Goal: Information Seeking & Learning: Check status

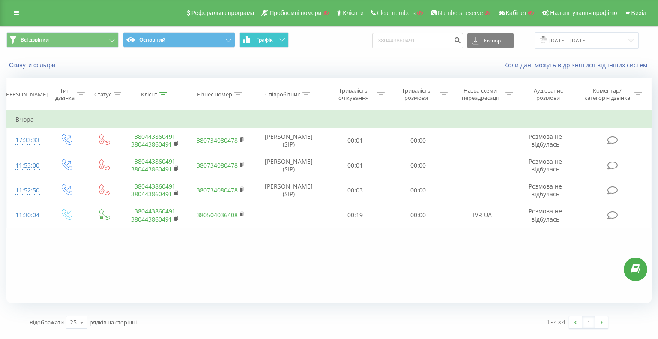
click at [293, 42] on div "Всі дзвінки Основний Графік 380443860491 Експорт .csv .xls .xlsx [DATE] - [DATE]" at bounding box center [328, 40] width 645 height 17
type input "380505656698"
click at [461, 41] on icon "submit" at bounding box center [457, 38] width 7 height 5
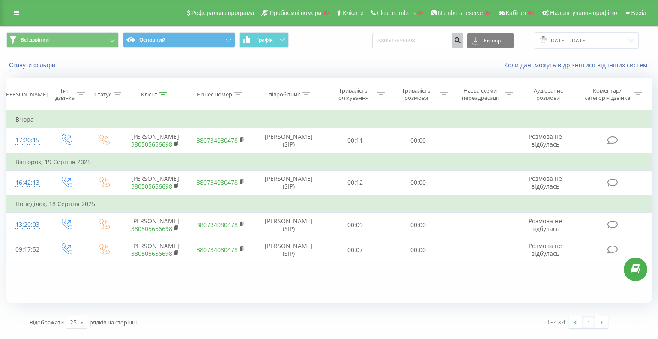
click at [461, 40] on icon "submit" at bounding box center [457, 38] width 7 height 5
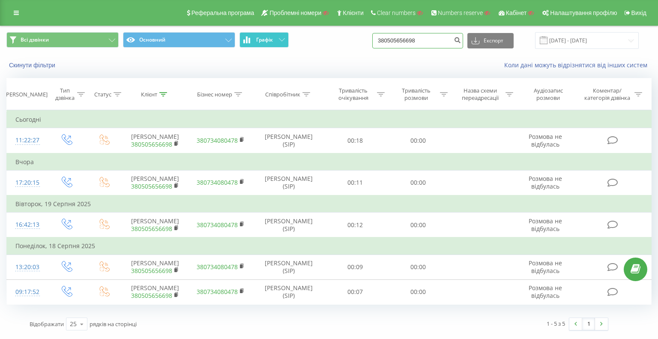
click at [299, 37] on div "Всі дзвінки Основний Графік 380505656698 Експорт .csv .xls .xlsx 21.05.2025 - 2…" at bounding box center [328, 40] width 645 height 17
paste input "936481664"
type input "380936481664"
click at [461, 41] on button "submit" at bounding box center [458, 40] width 12 height 15
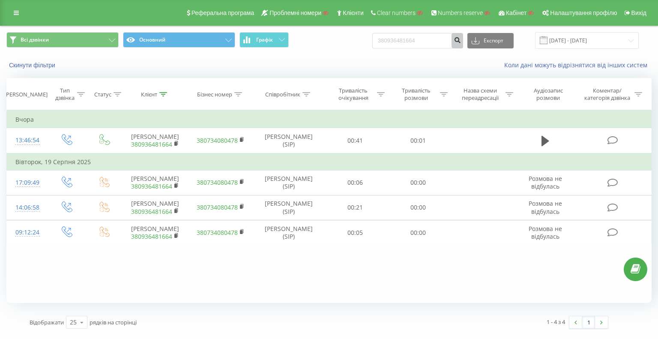
click at [461, 39] on icon "submit" at bounding box center [457, 38] width 7 height 5
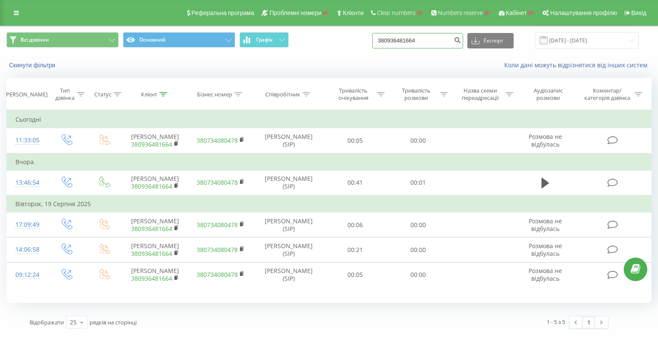
drag, startPoint x: 443, startPoint y: 41, endPoint x: 323, endPoint y: 37, distance: 120.0
click at [309, 36] on div "Всі дзвінки Основний Графік 380936481664 Експорт .csv .xls .xlsx 21.05.2025 - 2…" at bounding box center [328, 40] width 645 height 17
paste input "60427779"
type input "380960427779"
click at [461, 42] on icon "submit" at bounding box center [457, 38] width 7 height 5
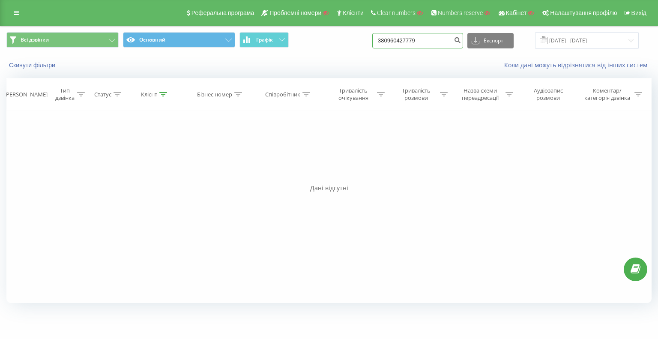
drag, startPoint x: 449, startPoint y: 43, endPoint x: 308, endPoint y: 46, distance: 140.6
click at [311, 46] on div "Всі дзвінки Основний Графік 380960427779 Експорт .csv .xls .xlsx 21.05.2025 - 2…" at bounding box center [328, 40] width 645 height 17
paste input "77716917922"
type input "77716917922"
click at [461, 40] on icon "submit" at bounding box center [457, 38] width 7 height 5
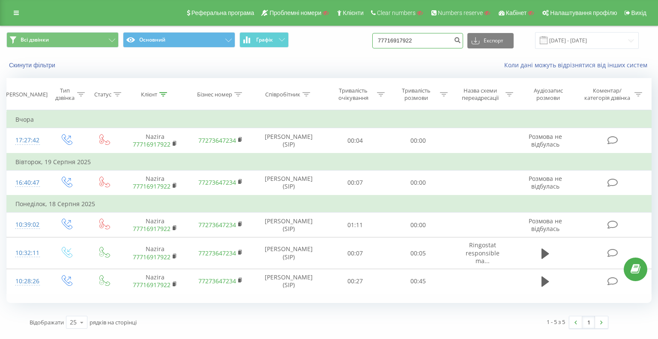
drag, startPoint x: 438, startPoint y: 37, endPoint x: 372, endPoint y: 38, distance: 66.4
click at [374, 38] on div "Всі дзвінки Основний Графік 77716917922 Експорт .csv .xls .xlsx [DATE] - [DATE]" at bounding box center [328, 40] width 645 height 17
click at [461, 38] on icon "submit" at bounding box center [457, 38] width 7 height 5
click at [461, 42] on icon "submit" at bounding box center [457, 38] width 7 height 5
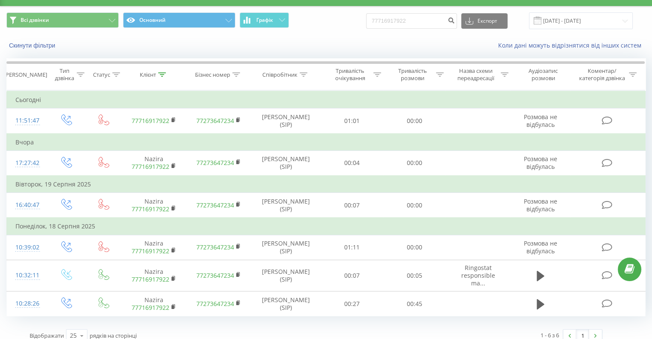
scroll to position [27, 0]
